Goal: Consume media (video, audio): Consume media (video, audio)

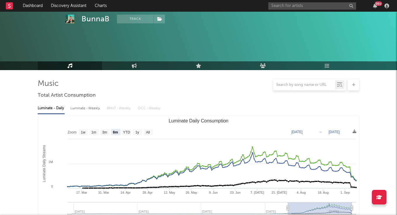
select select "6m"
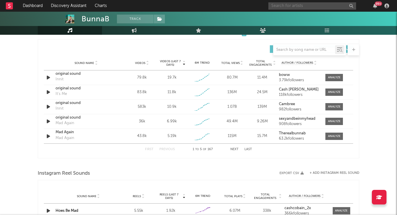
click at [286, 8] on input "text" at bounding box center [313, 5] width 88 height 7
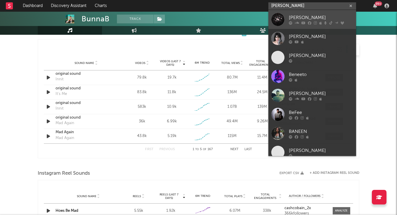
type input "[PERSON_NAME]"
click at [293, 15] on div "[PERSON_NAME]" at bounding box center [321, 17] width 64 height 7
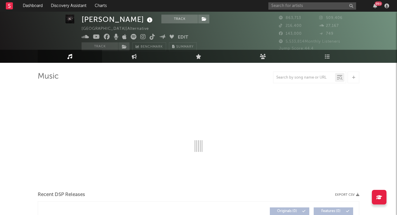
scroll to position [0, 0]
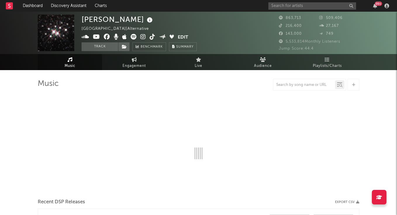
select select "6m"
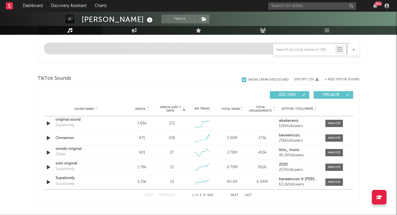
scroll to position [348, 0]
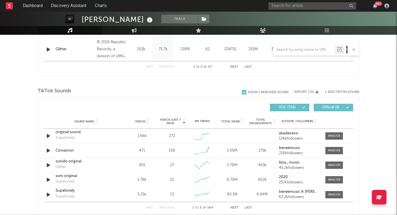
click at [143, 110] on div at bounding box center [121, 108] width 155 height 8
click at [150, 121] on div "Videos" at bounding box center [141, 121] width 27 height 4
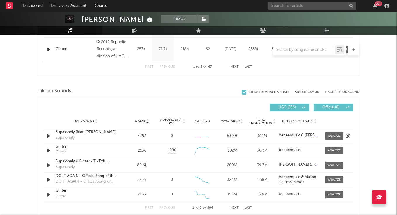
click at [87, 133] on div "Supalonely (feat. [PERSON_NAME])" at bounding box center [86, 133] width 61 height 6
